Goal: Information Seeking & Learning: Learn about a topic

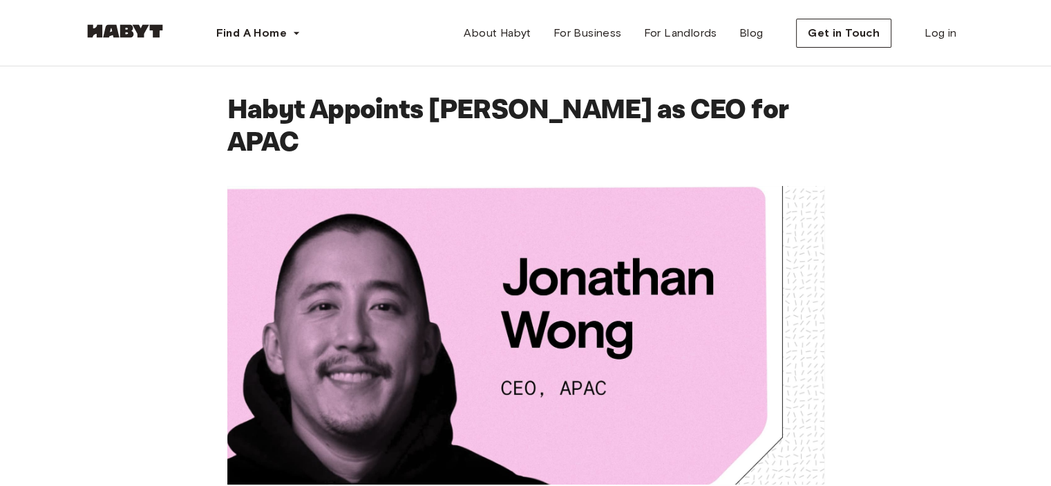
scroll to position [415, 0]
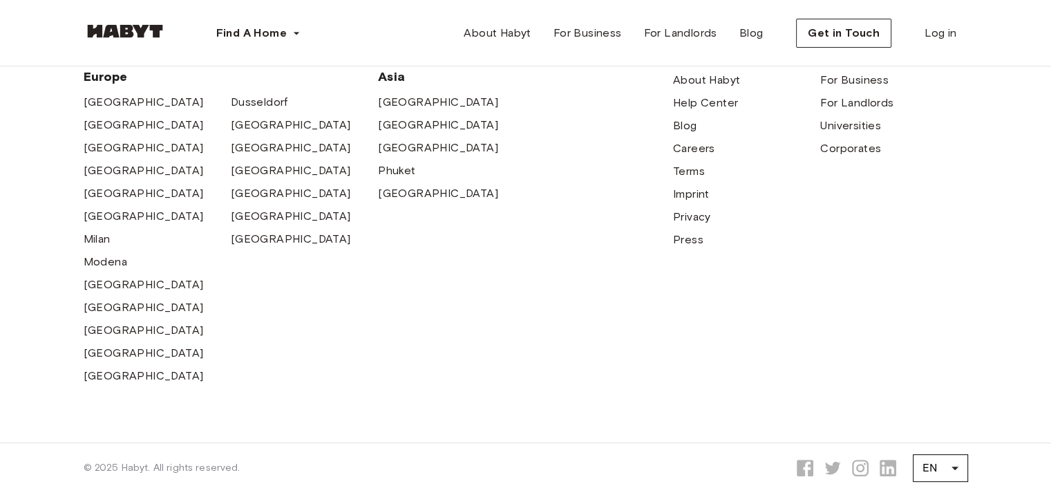
scroll to position [138, 0]
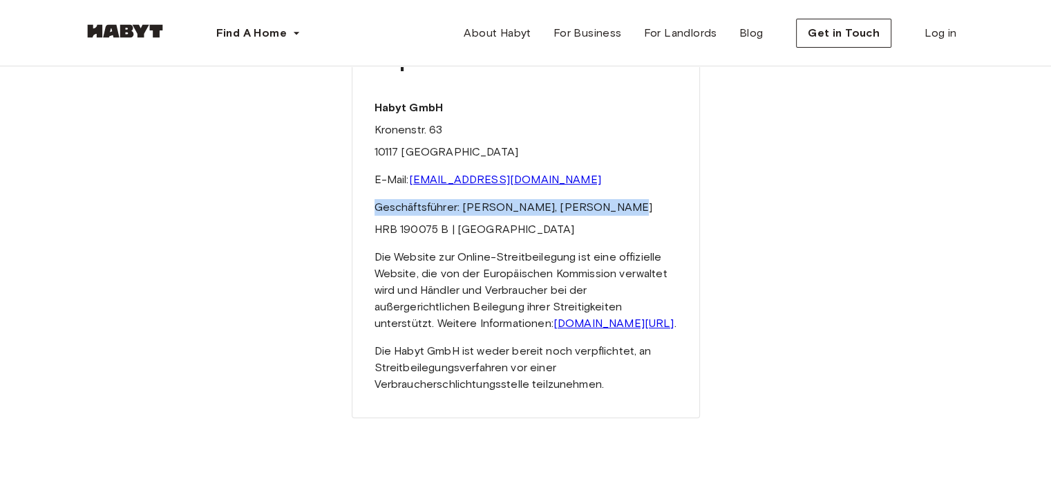
drag, startPoint x: 376, startPoint y: 205, endPoint x: 613, endPoint y: 212, distance: 237.1
click at [613, 212] on p "Geschäftsführer: [PERSON_NAME], [PERSON_NAME]" at bounding box center [526, 207] width 303 height 17
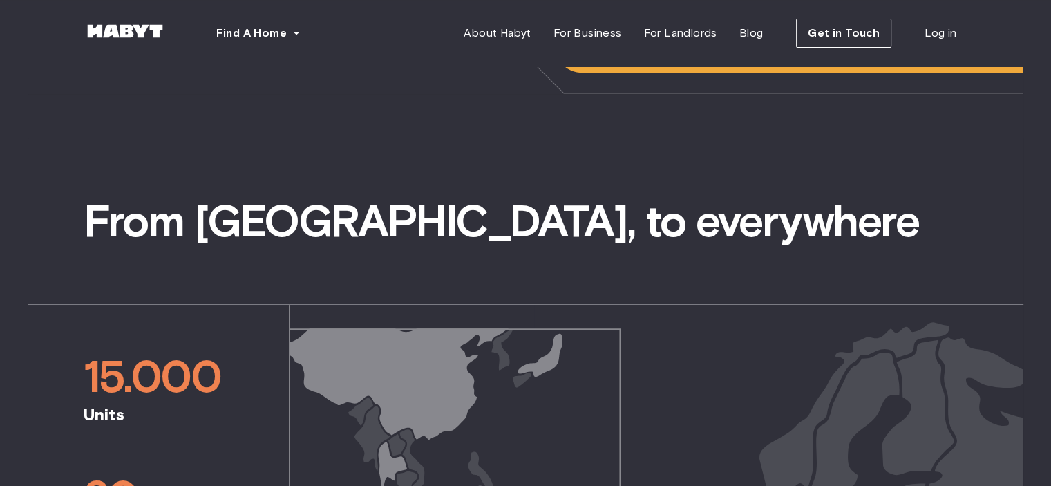
scroll to position [829, 0]
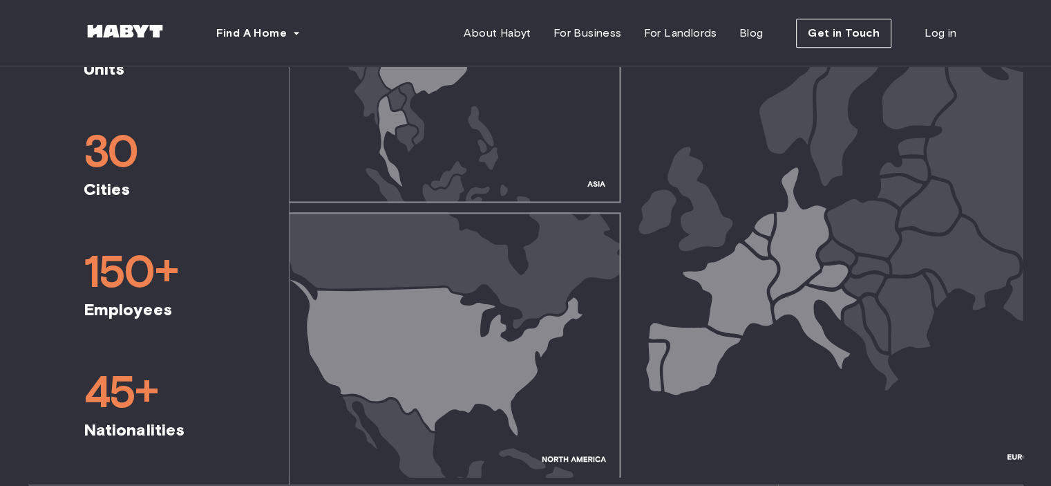
click at [123, 150] on span "30" at bounding box center [159, 151] width 150 height 55
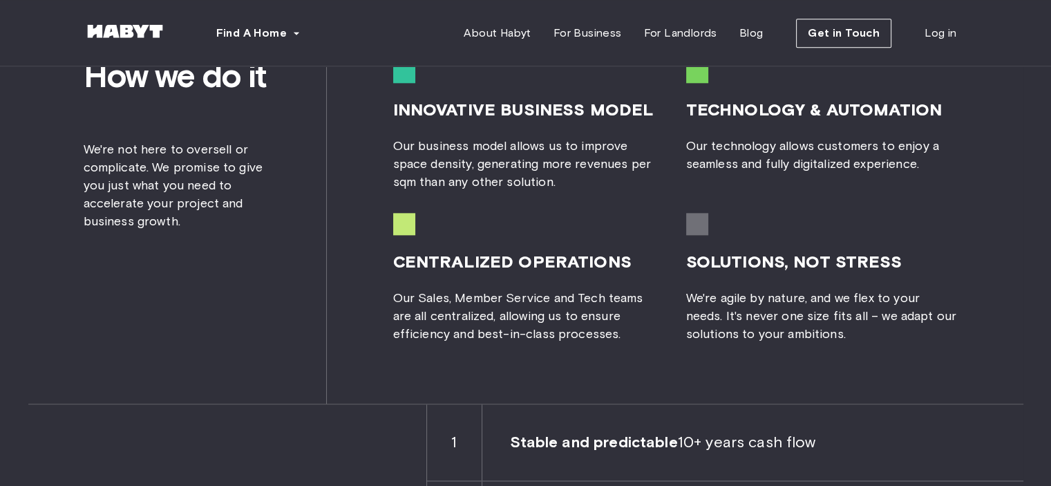
scroll to position [1866, 0]
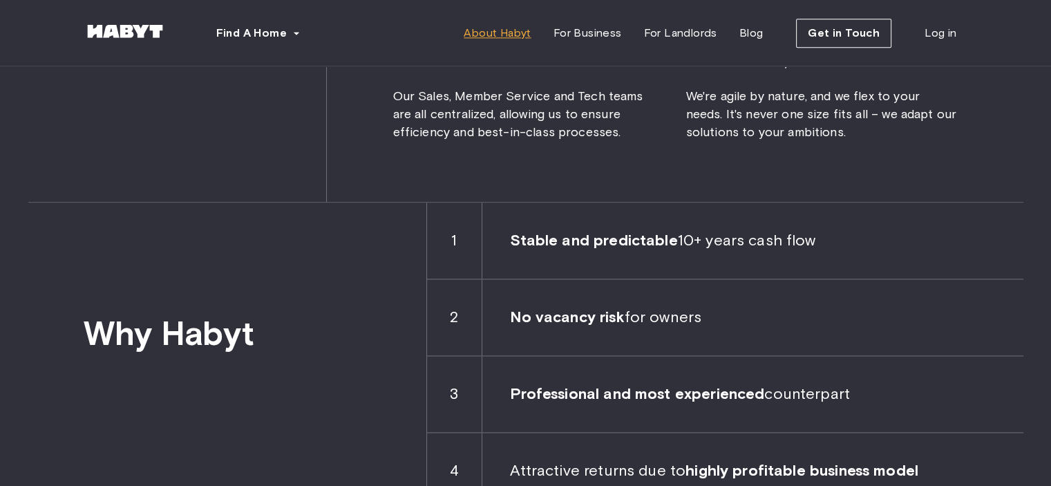
click at [492, 44] on link "About Habyt" at bounding box center [497, 33] width 89 height 28
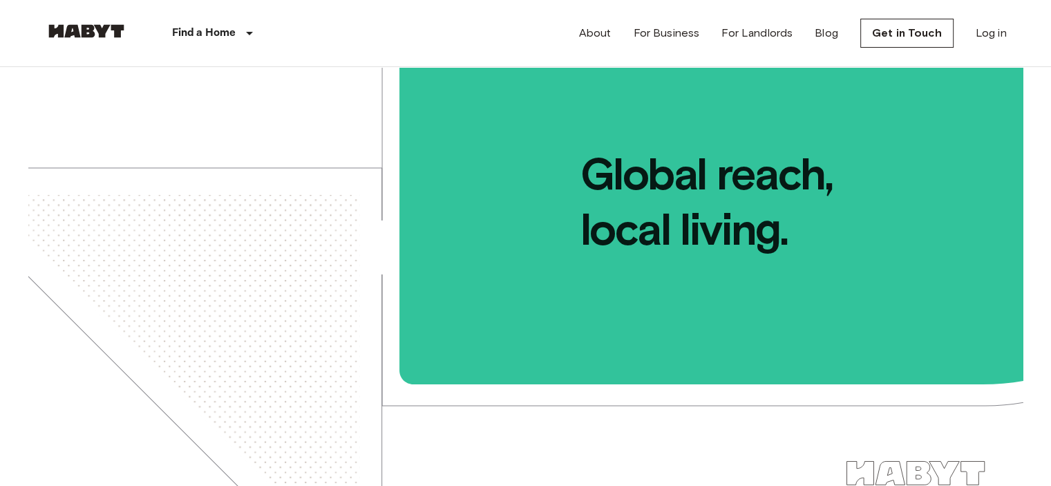
scroll to position [69, 0]
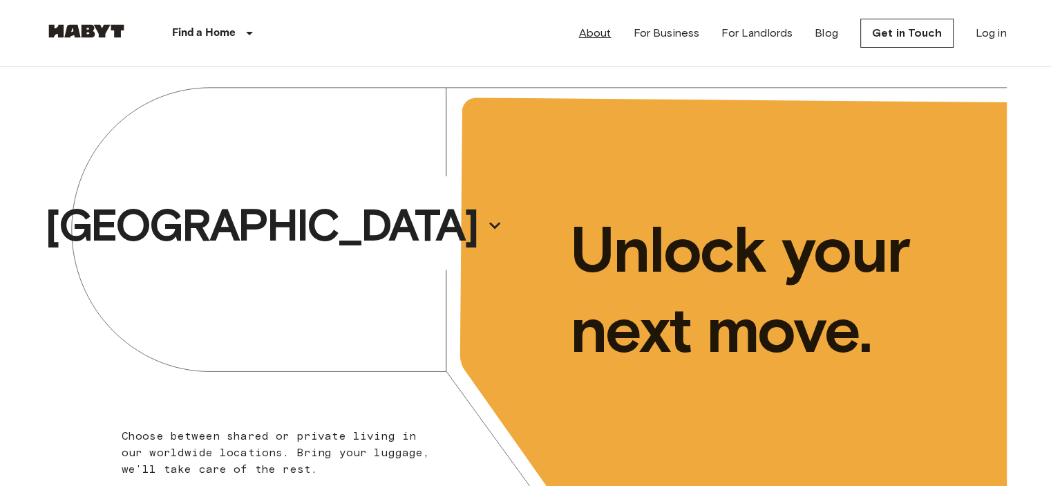
click at [588, 27] on link "About" at bounding box center [595, 33] width 32 height 17
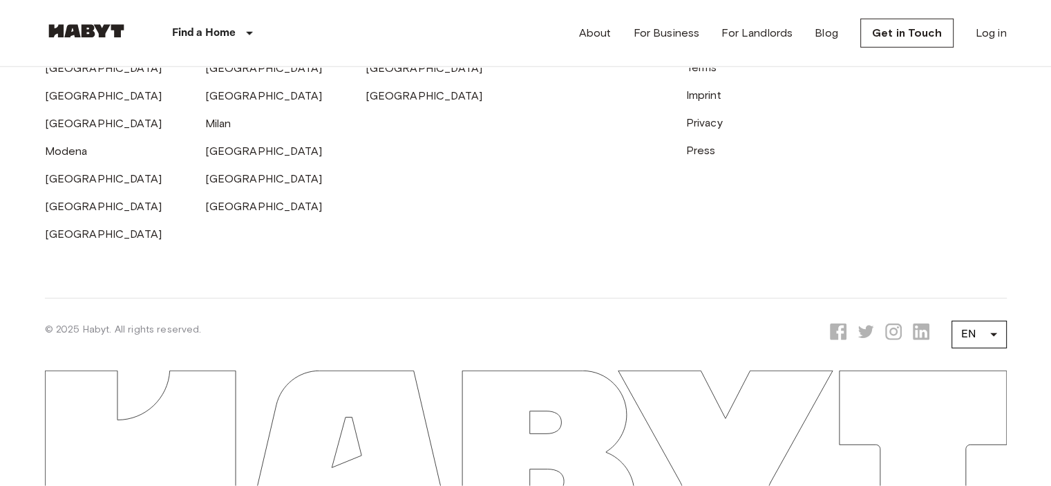
scroll to position [4284, 0]
